Goal: Information Seeking & Learning: Learn about a topic

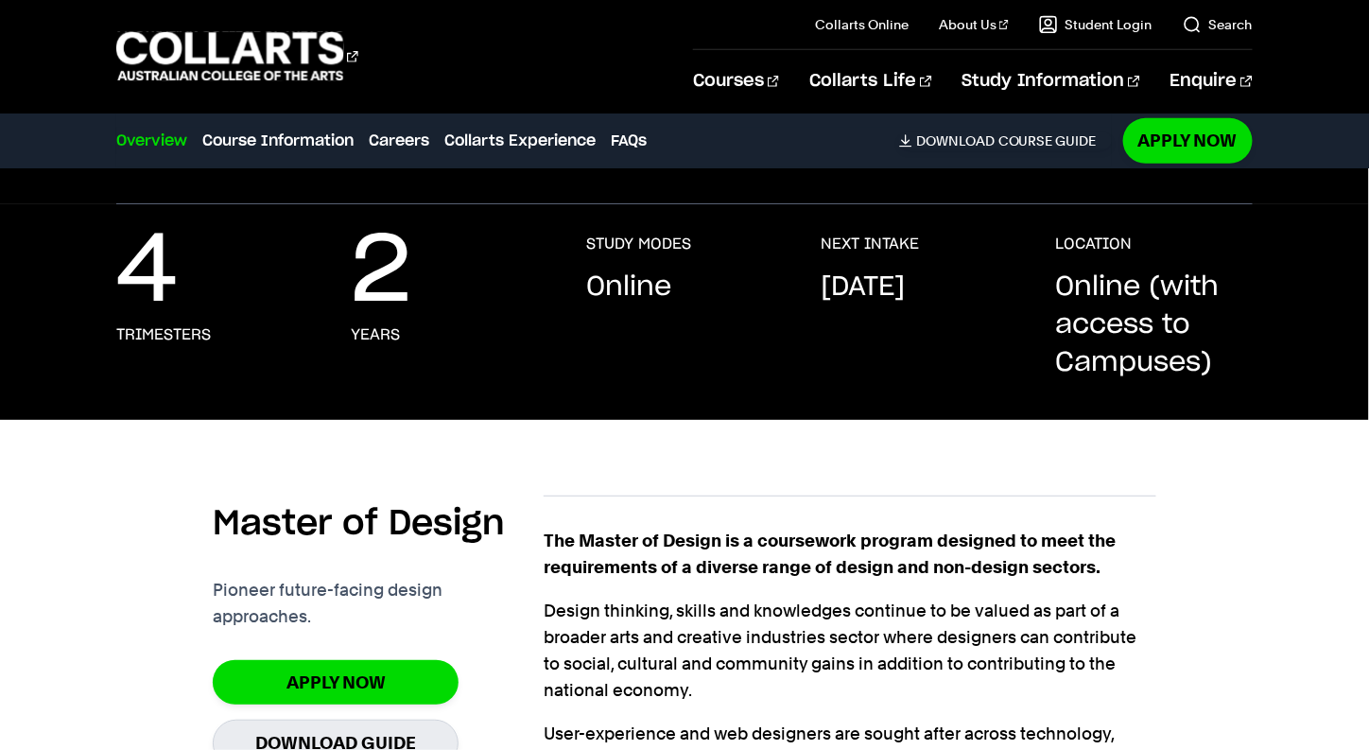
scroll to position [504, 0]
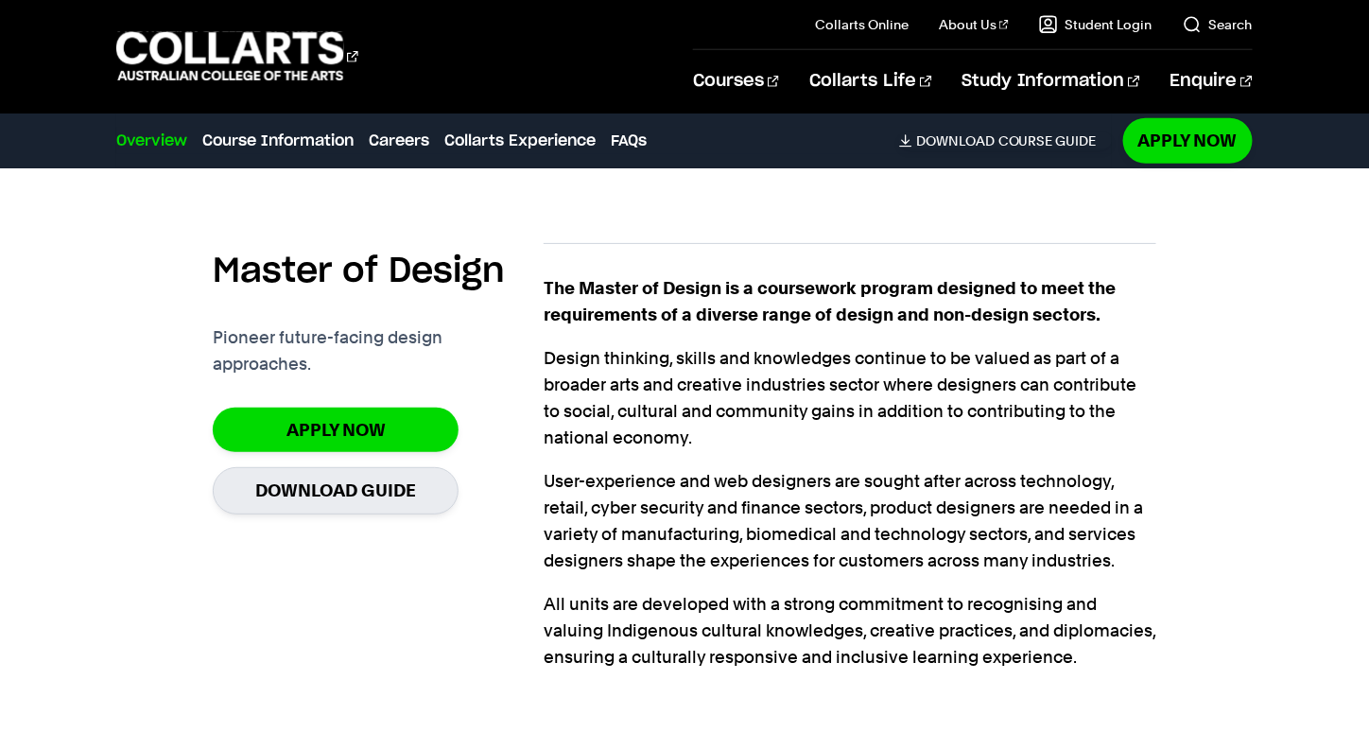
click at [1144, 375] on p "Design thinking, skills and knowledges continue to be valued as part of a broad…" at bounding box center [850, 398] width 613 height 106
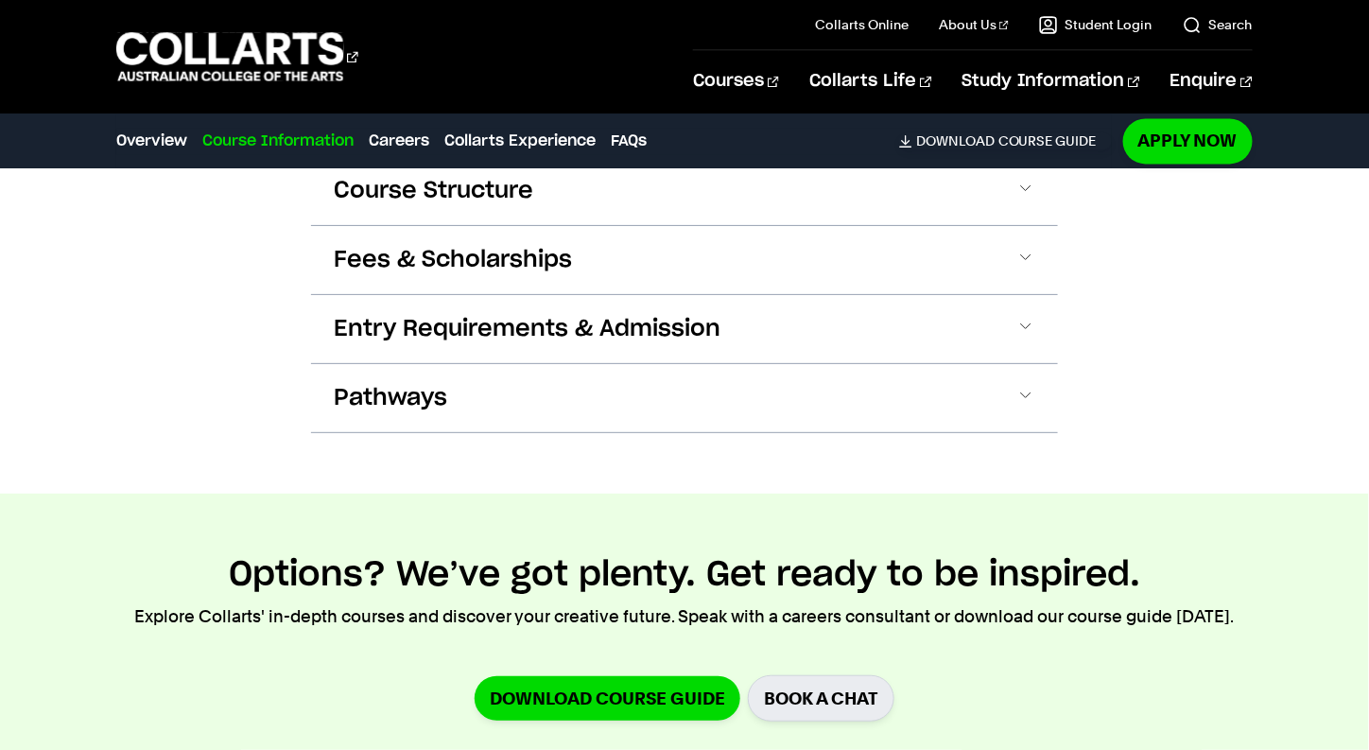
scroll to position [1008, 0]
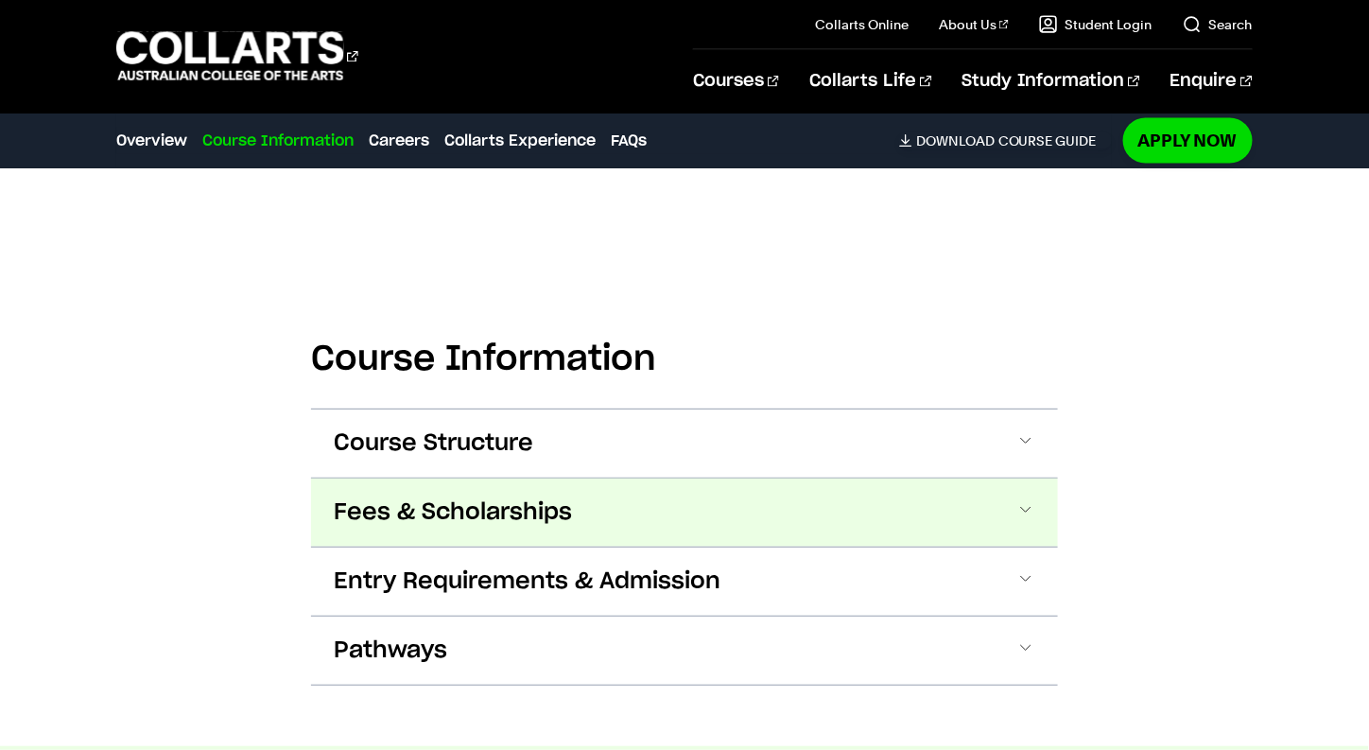
click at [1027, 507] on span at bounding box center [1025, 512] width 19 height 25
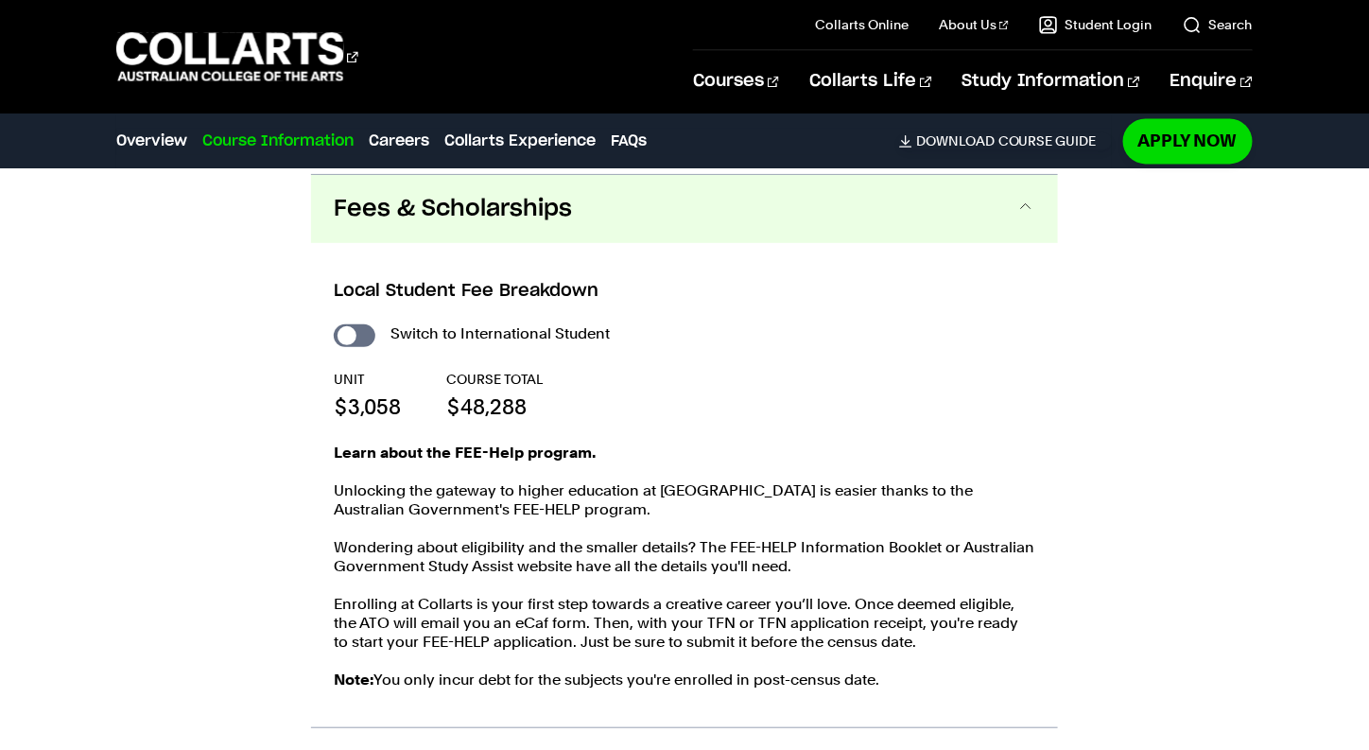
scroll to position [1313, 0]
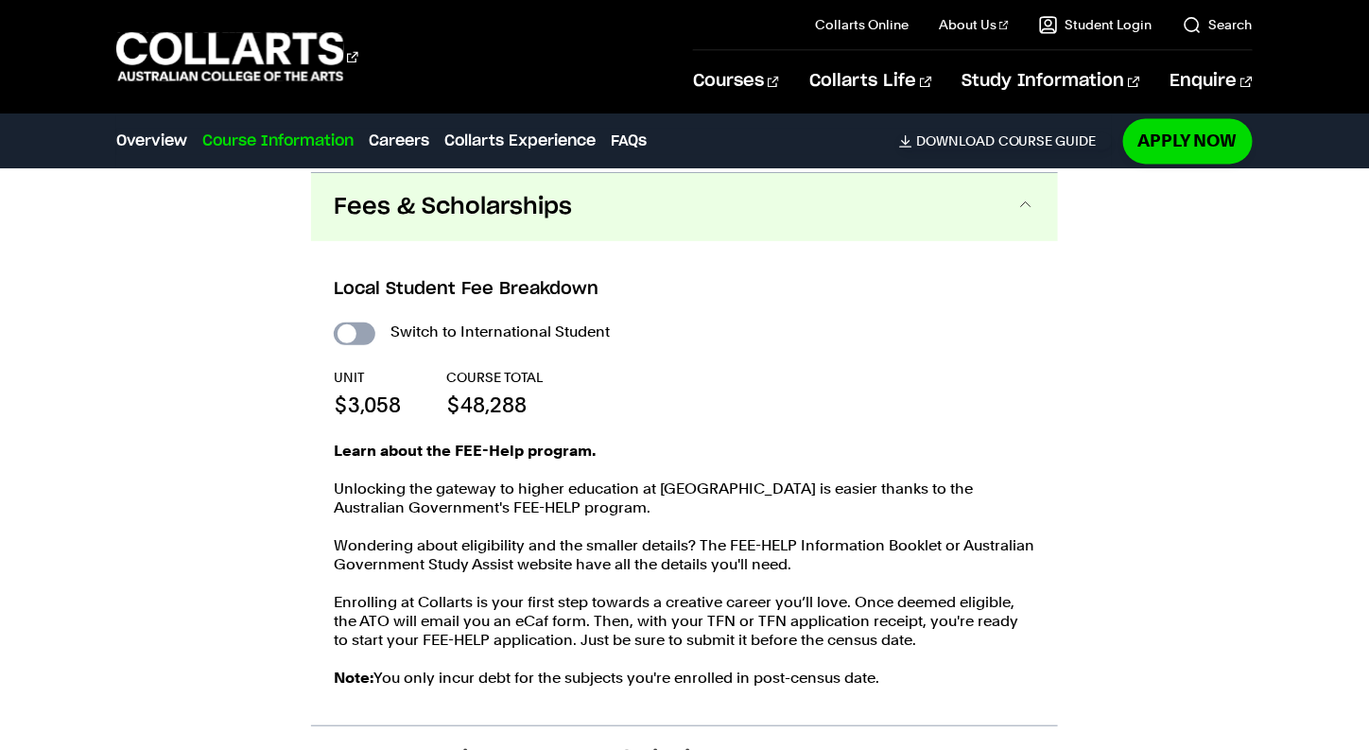
click at [355, 331] on input "International Student" at bounding box center [355, 333] width 42 height 23
checkbox input "true"
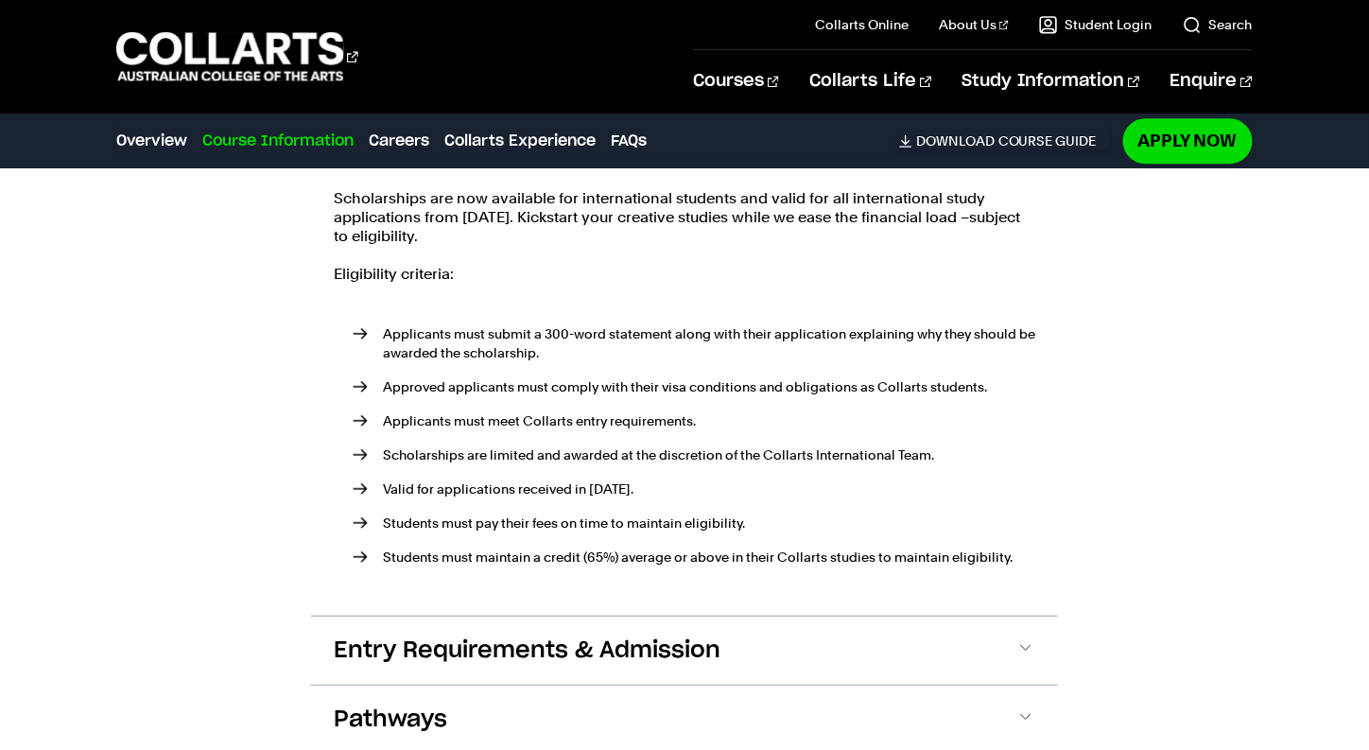
scroll to position [1817, 0]
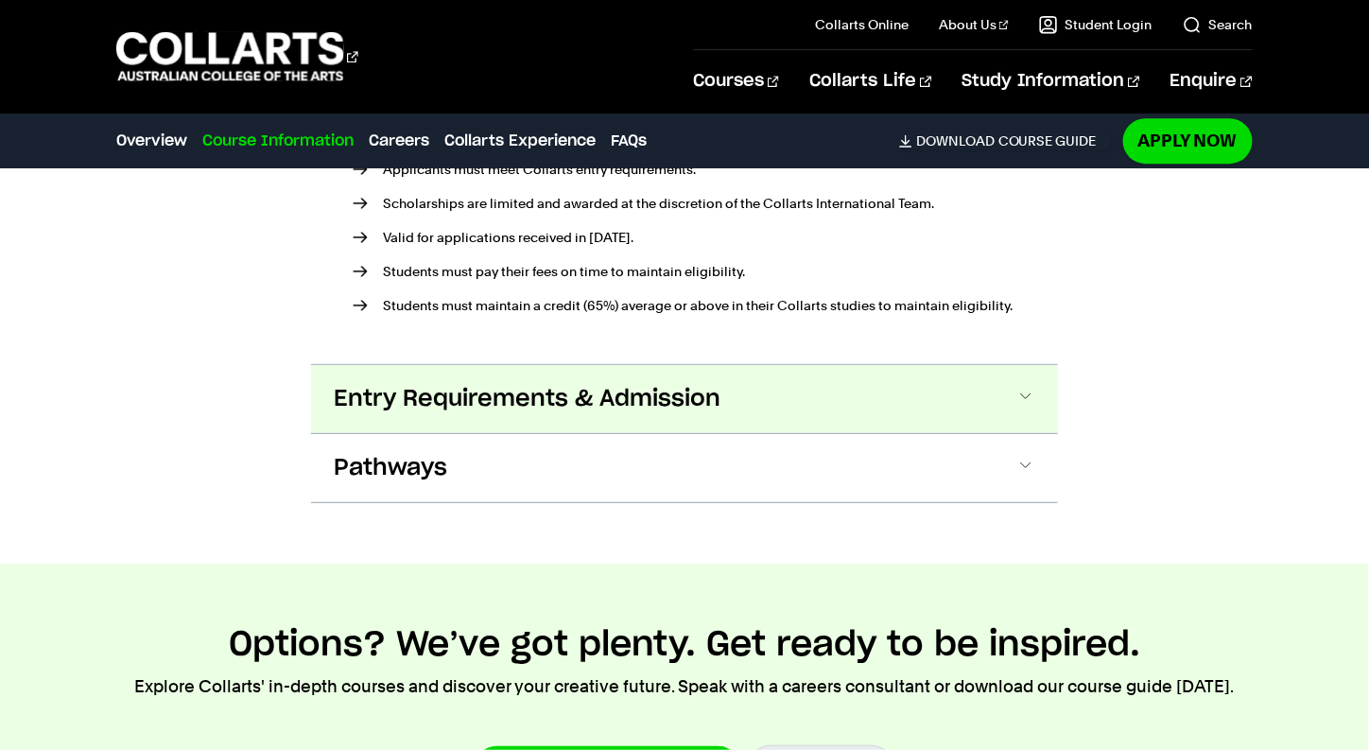
click at [990, 390] on button "Entry Requirements & Admission" at bounding box center [684, 399] width 747 height 68
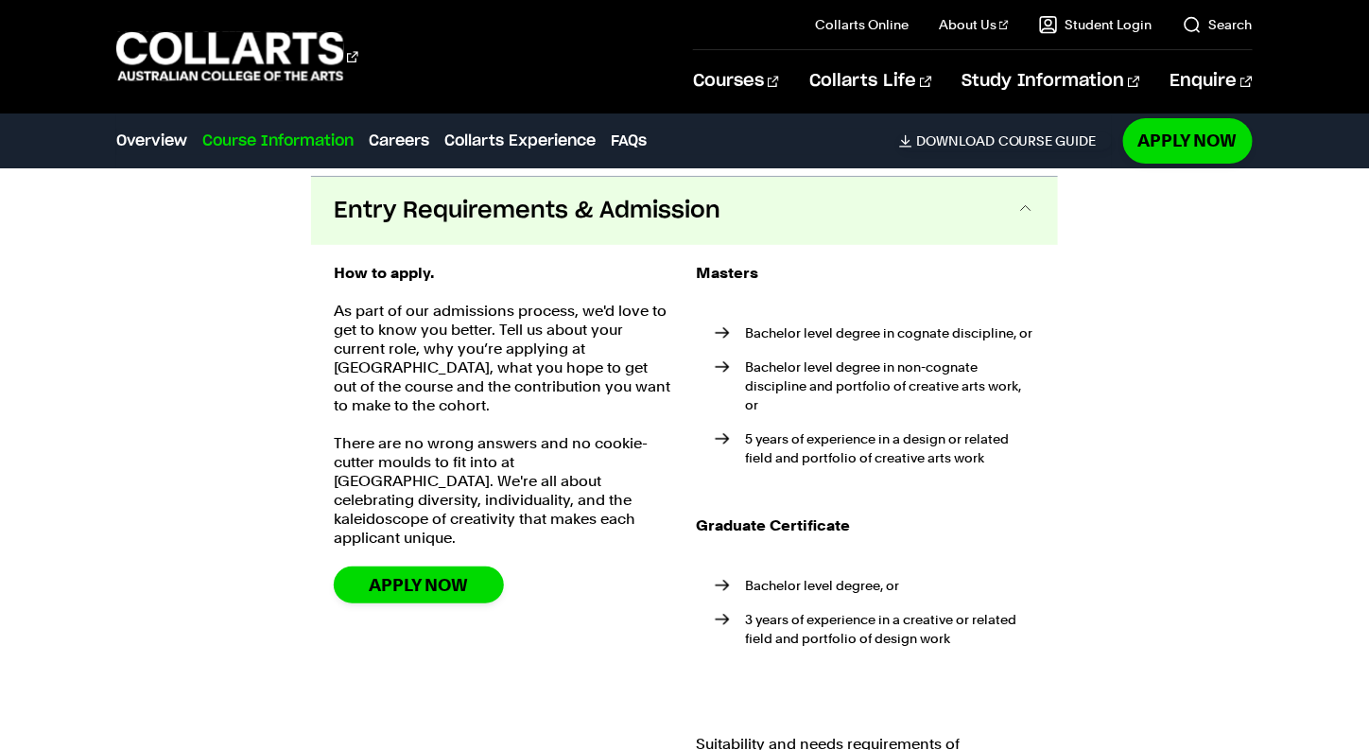
scroll to position [2009, 0]
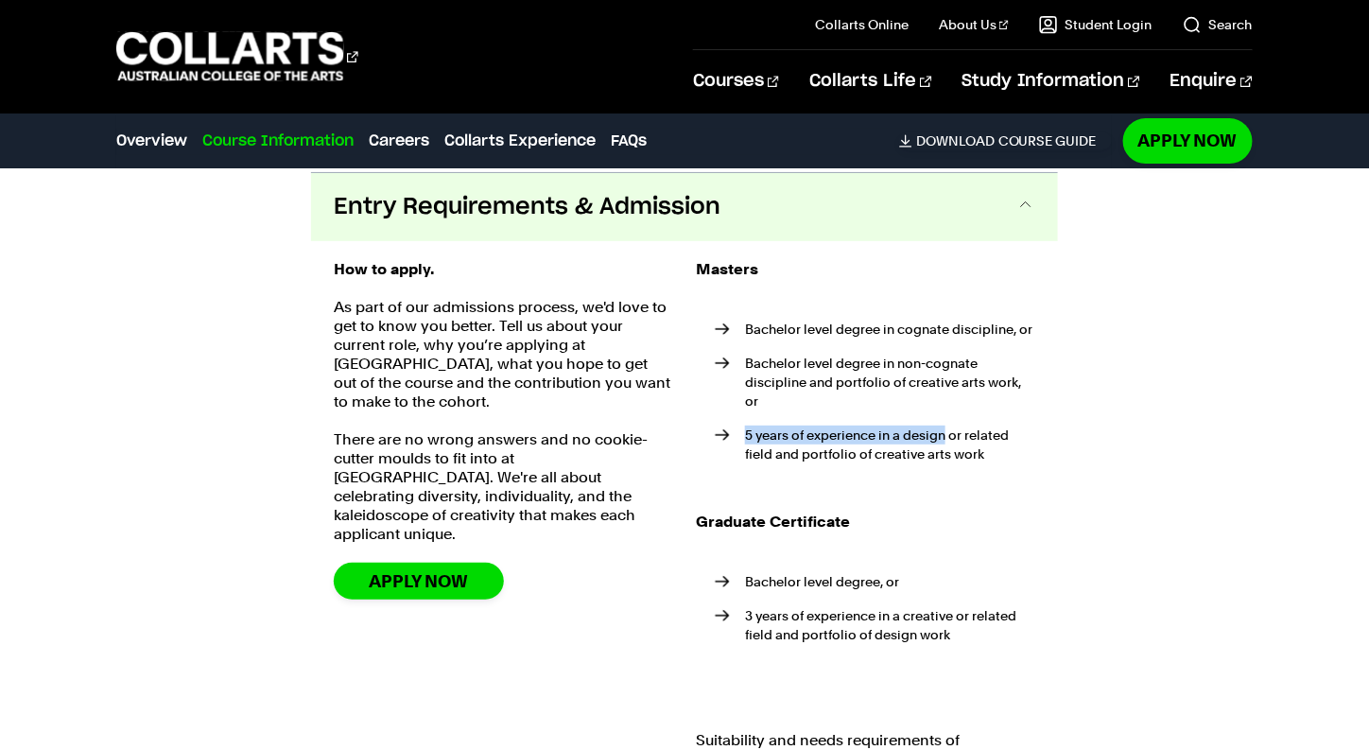
drag, startPoint x: 745, startPoint y: 434, endPoint x: 947, endPoint y: 434, distance: 202.3
click at [947, 434] on li "5 years of experience in a design or related field and portfolio of creative ar…" at bounding box center [875, 444] width 320 height 38
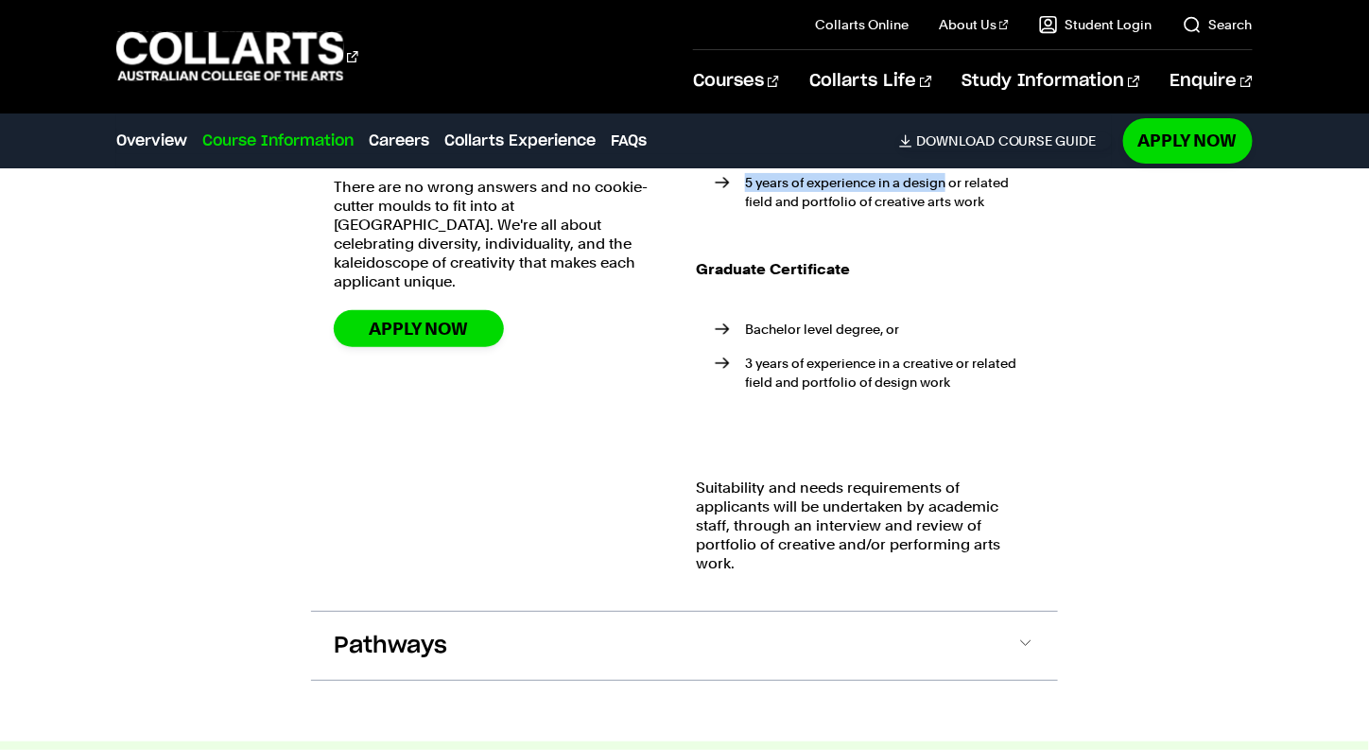
scroll to position [2513, 0]
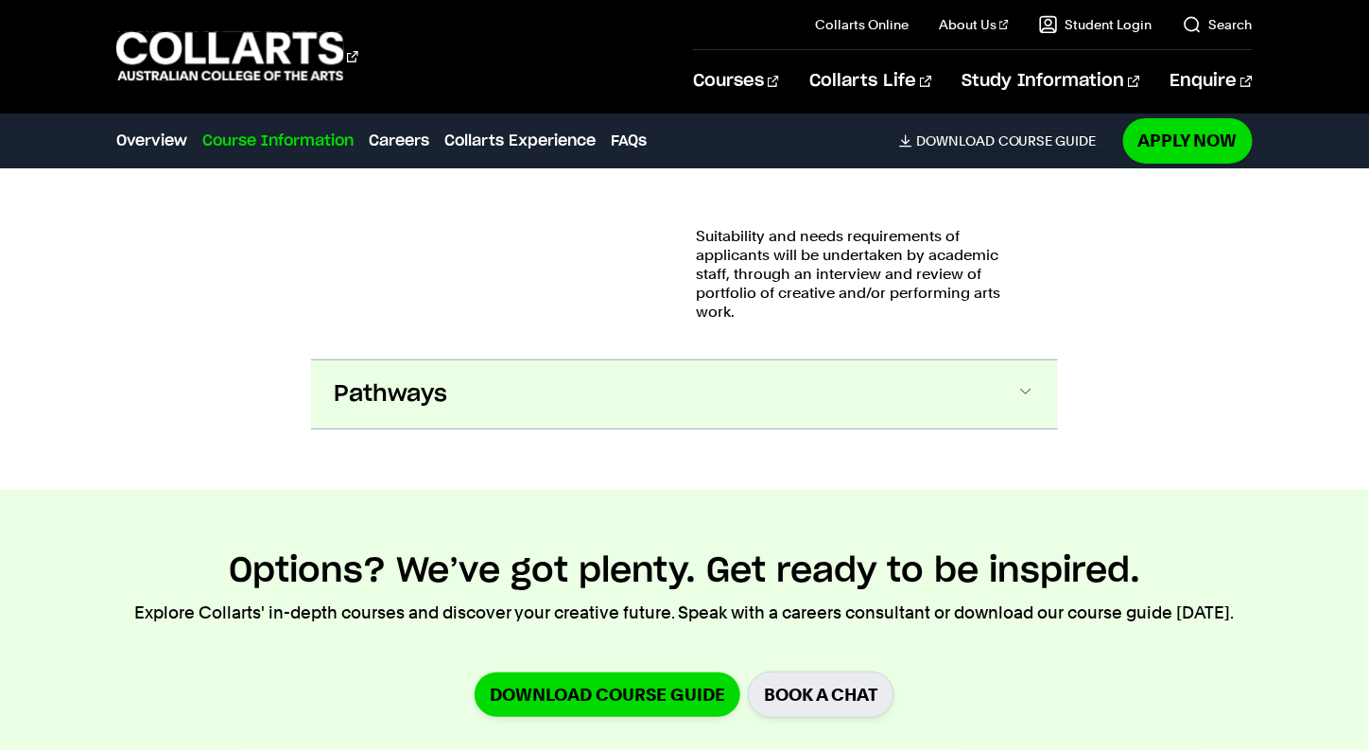
click at [1002, 364] on button "Pathways" at bounding box center [684, 394] width 747 height 68
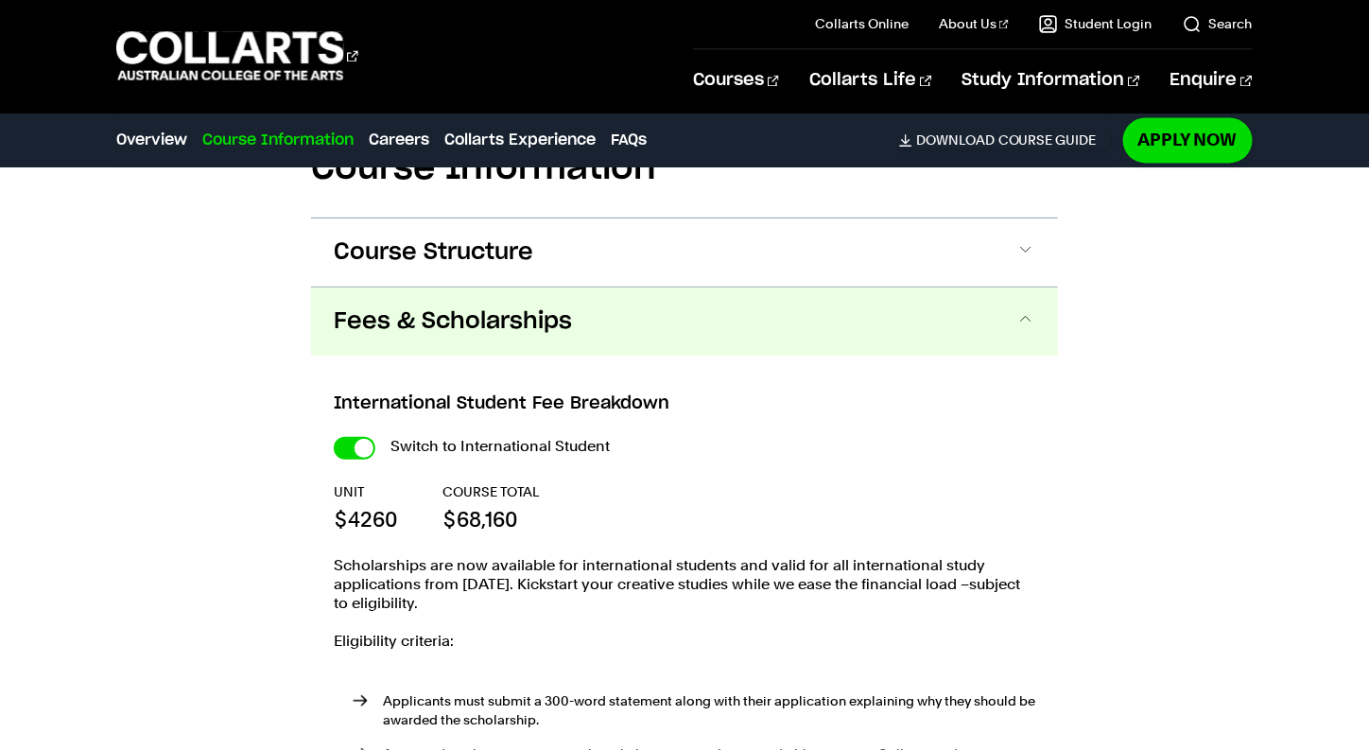
scroll to position [1169, 0]
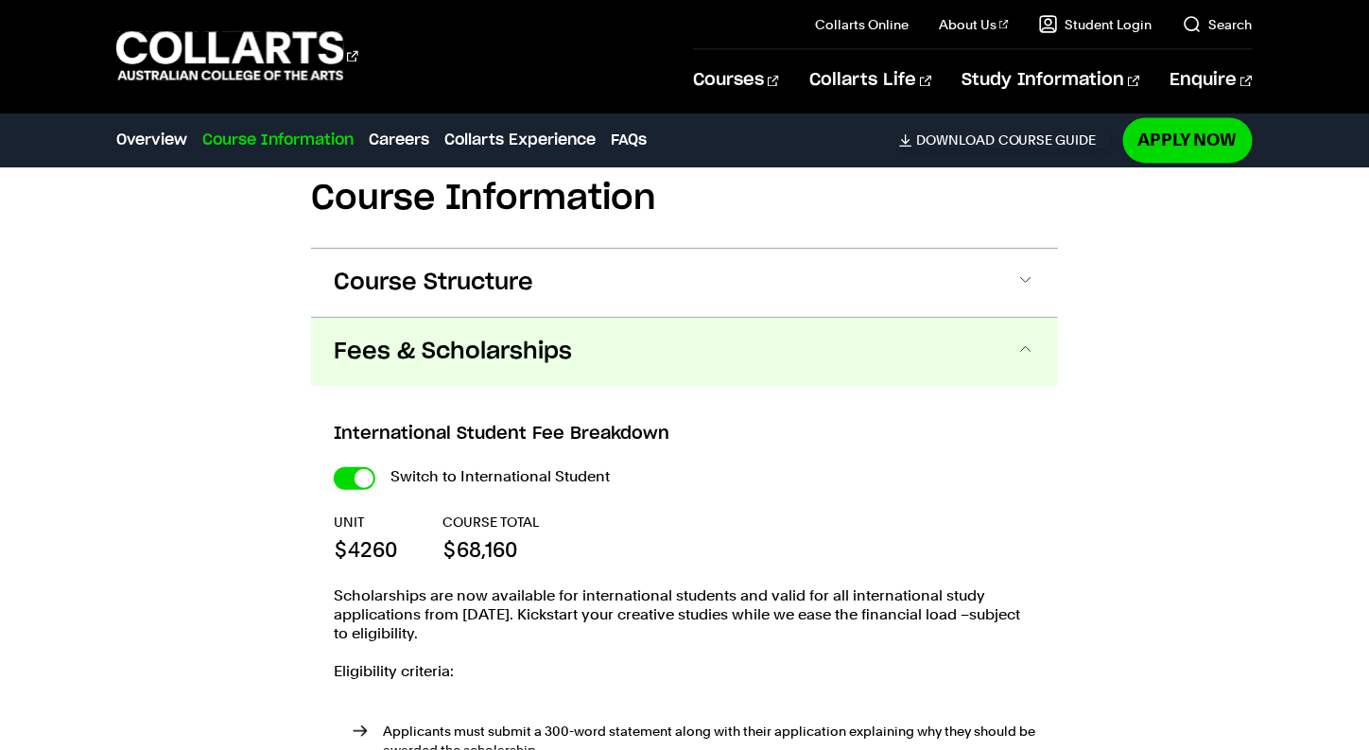
click at [669, 352] on button "Fees & Scholarships" at bounding box center [684, 352] width 747 height 68
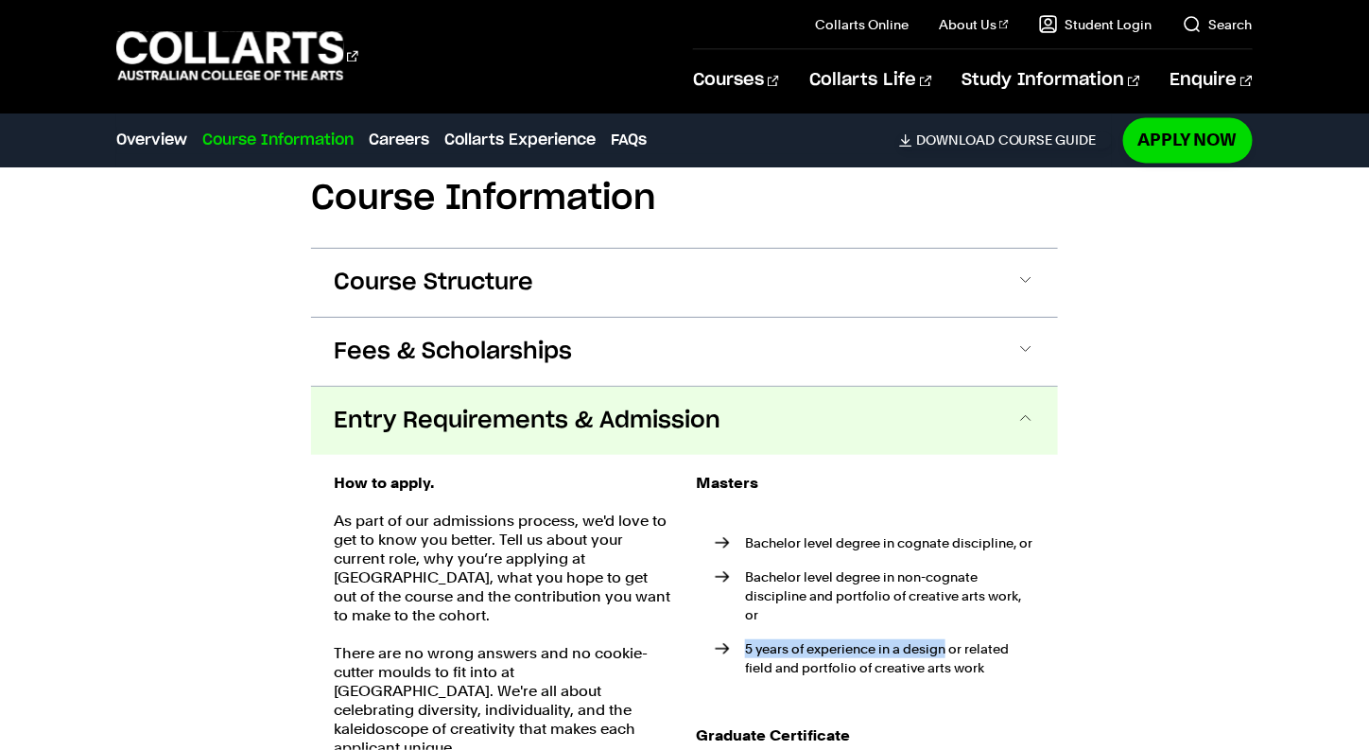
click at [678, 434] on button "Entry Requirements & Admission" at bounding box center [684, 421] width 747 height 68
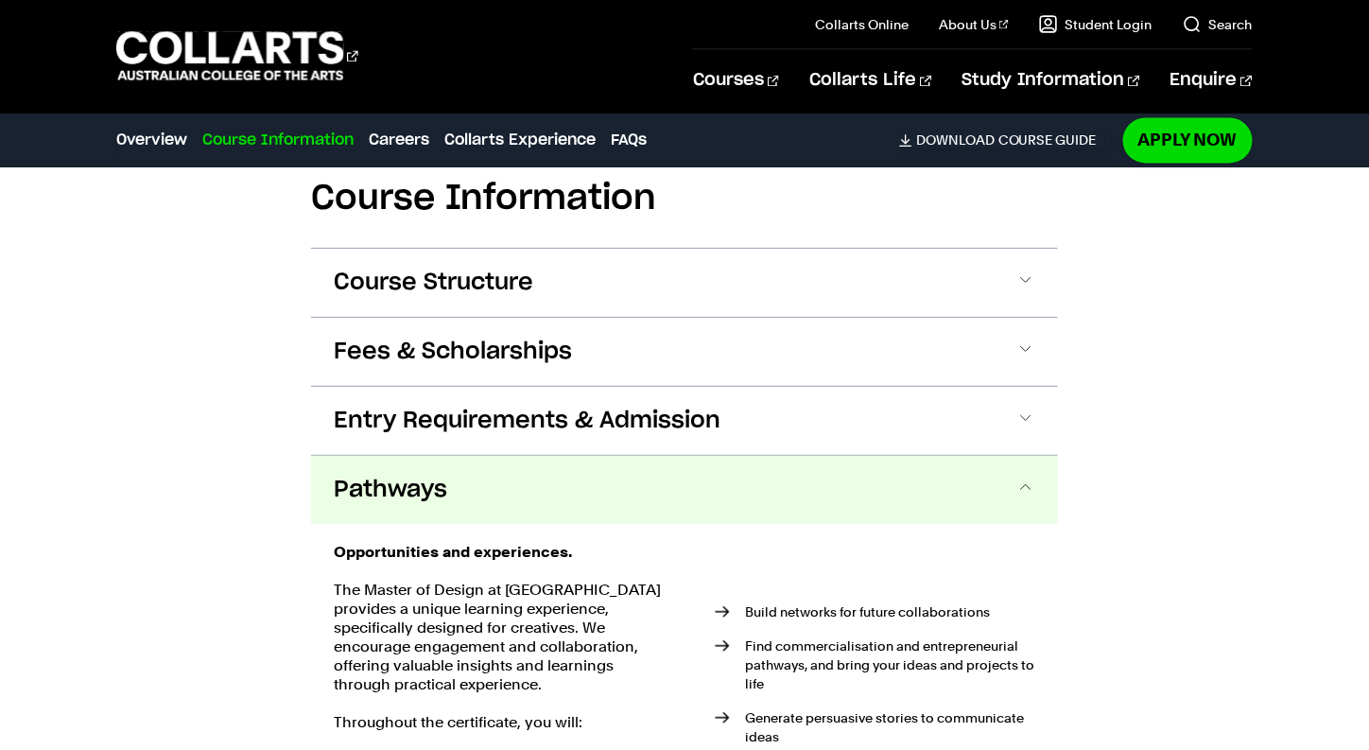
click at [738, 491] on button "Pathways" at bounding box center [684, 490] width 747 height 68
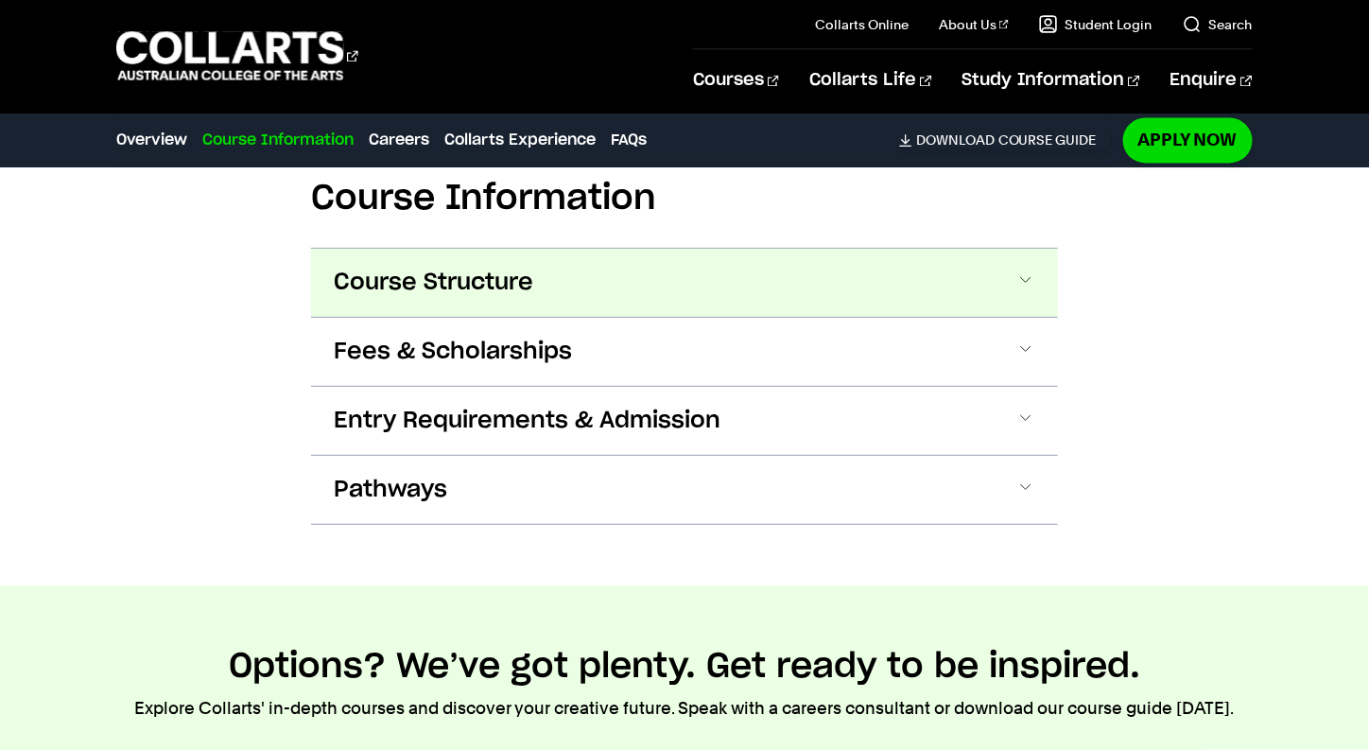
click at [515, 286] on span "Course Structure" at bounding box center [433, 283] width 199 height 30
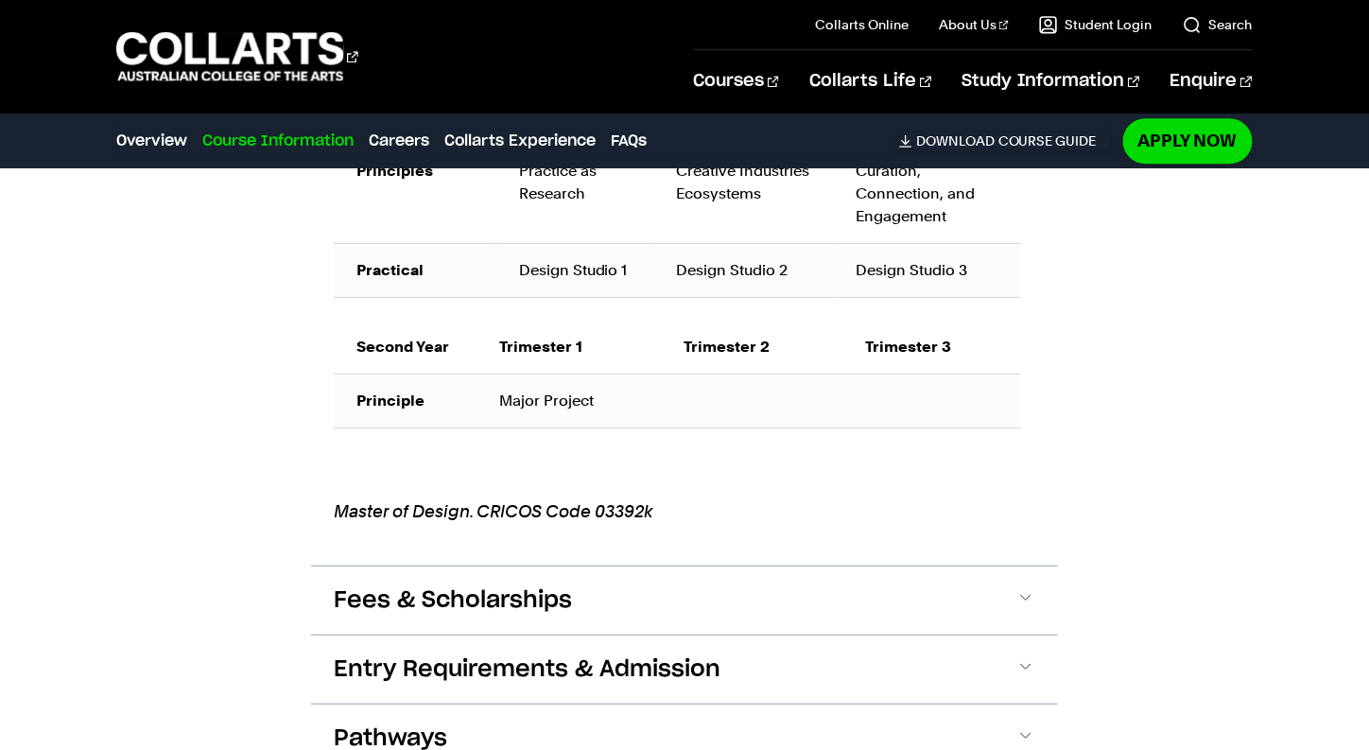
scroll to position [1327, 0]
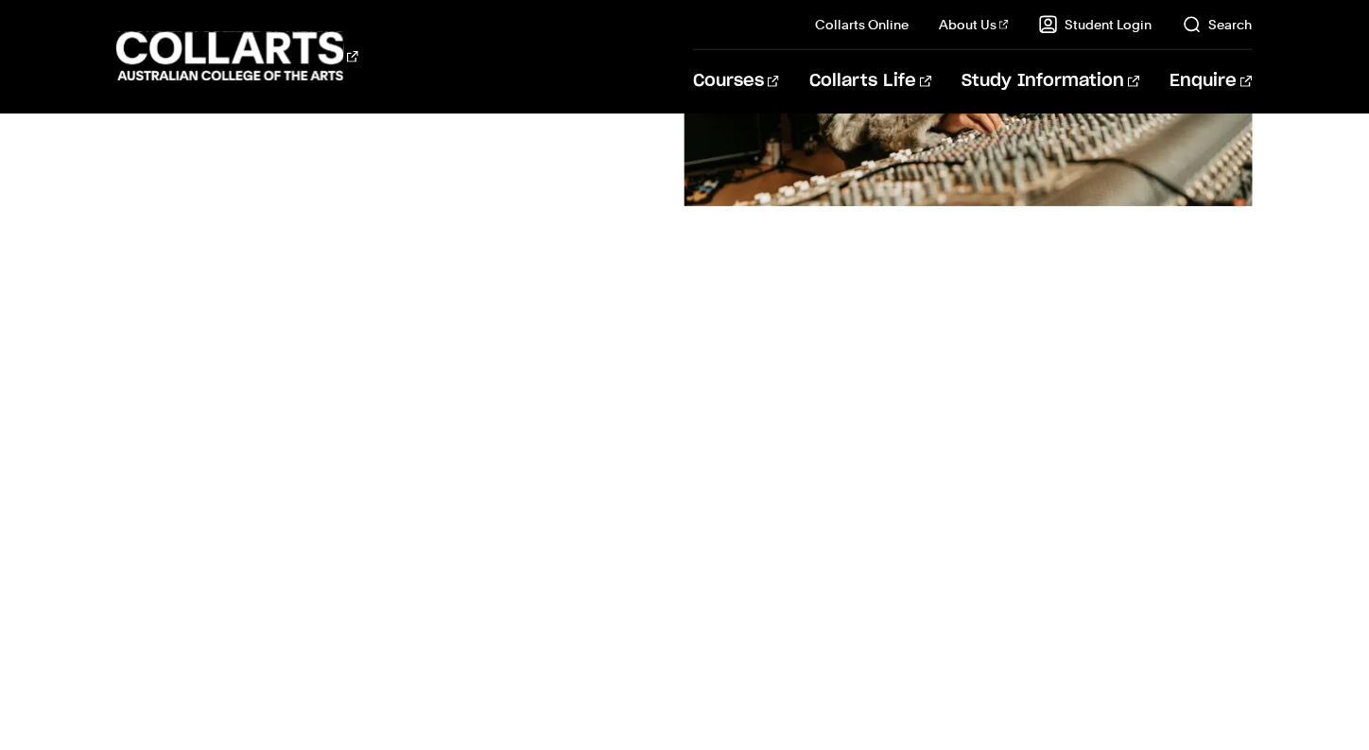
scroll to position [251, 0]
